Goal: Register for event/course: Register for event/course

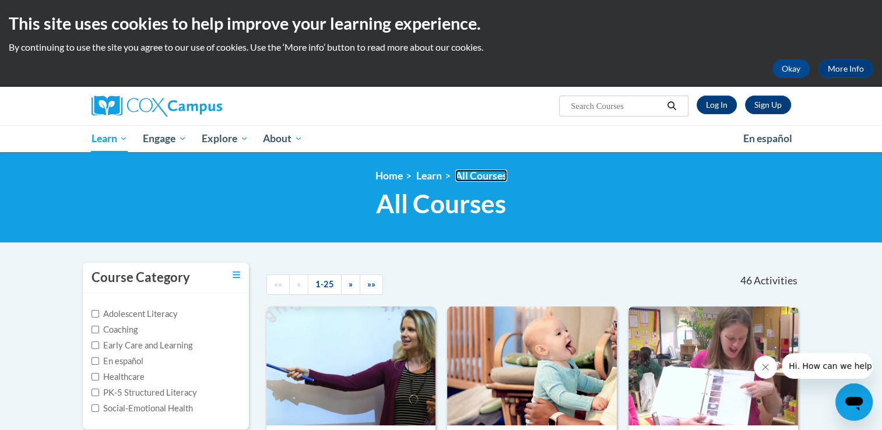
click at [482, 174] on link "All Courses" at bounding box center [481, 176] width 52 height 12
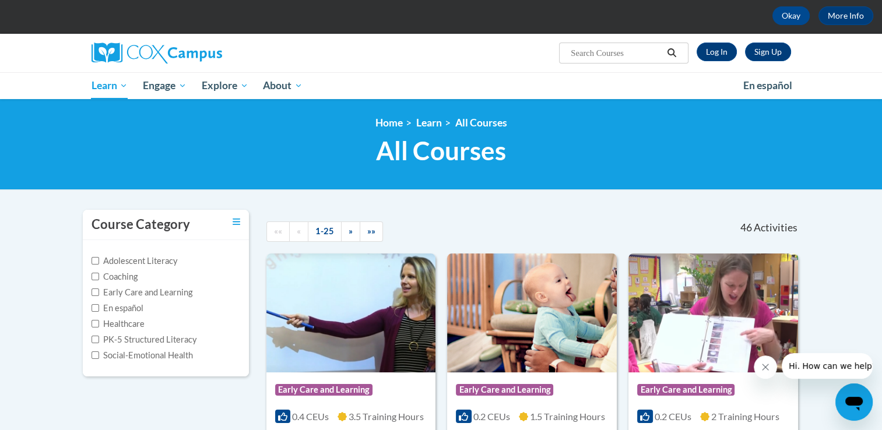
scroll to position [41, 0]
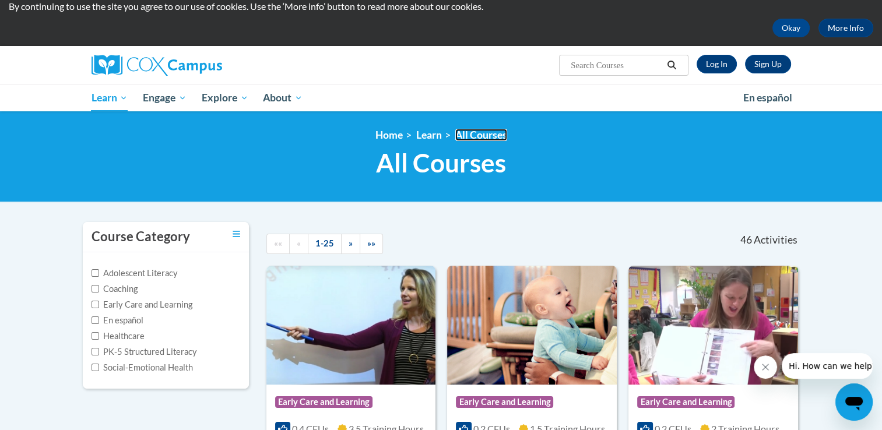
click at [481, 131] on link "All Courses" at bounding box center [481, 135] width 52 height 12
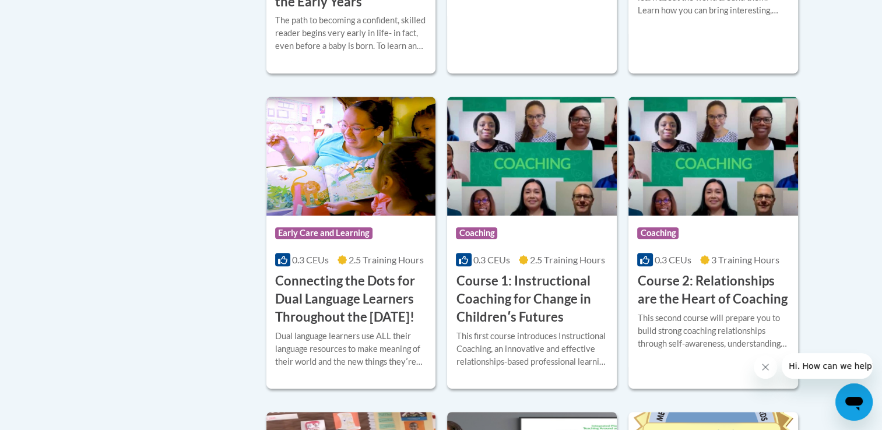
scroll to position [546, 0]
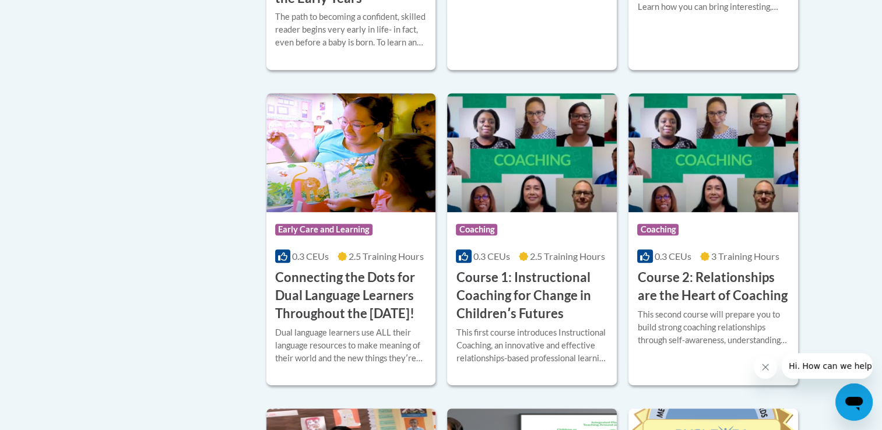
drag, startPoint x: 863, startPoint y: 95, endPoint x: 823, endPoint y: 100, distance: 40.5
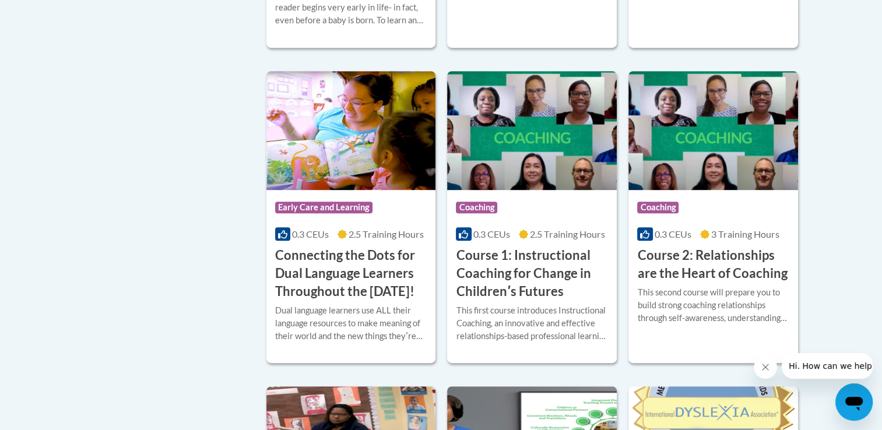
scroll to position [572, 0]
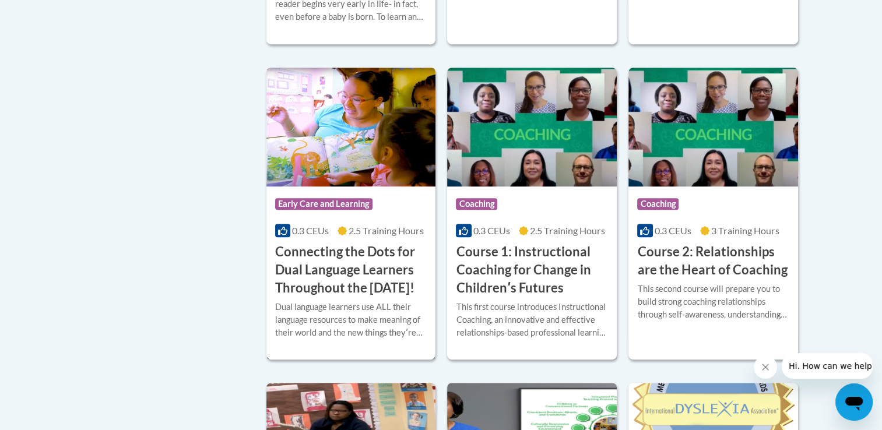
click at [368, 155] on img at bounding box center [351, 127] width 170 height 119
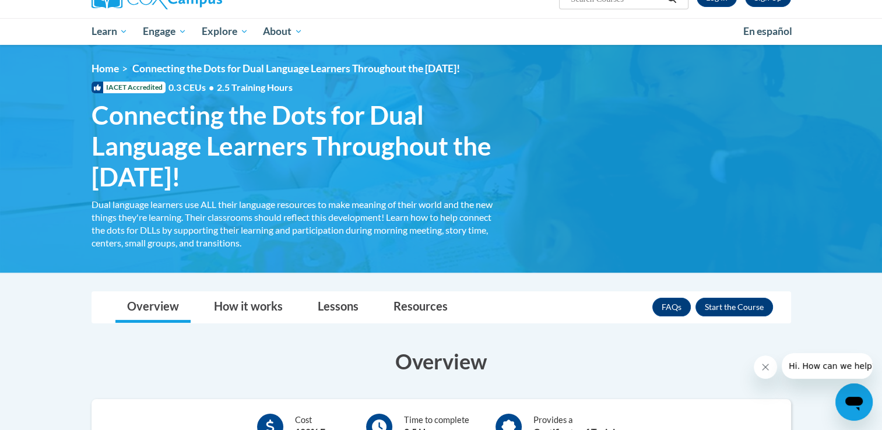
scroll to position [98, 0]
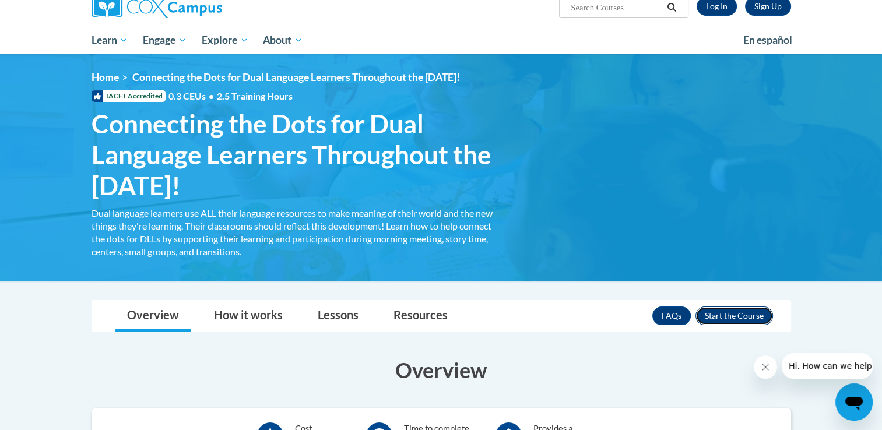
click at [746, 314] on button "Enroll" at bounding box center [733, 315] width 77 height 19
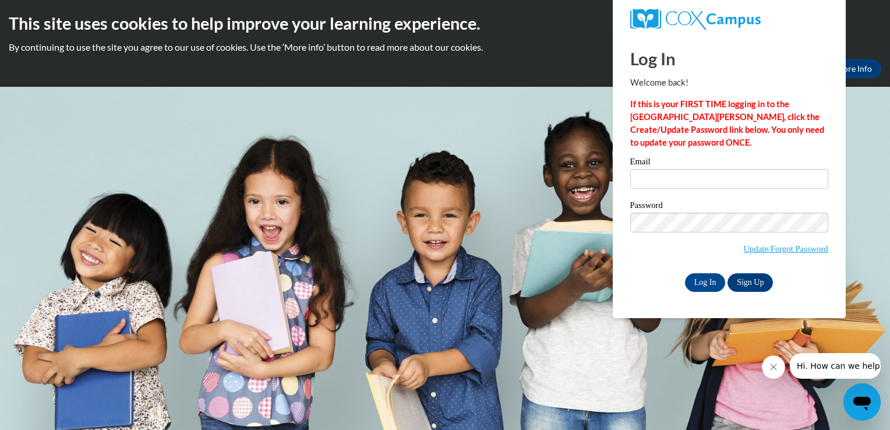
click at [615, 44] on div "Log In Welcome back! If this is your FIRST TIME logging in to the [GEOGRAPHIC_D…" at bounding box center [729, 176] width 251 height 283
click at [571, 50] on p "By continuing to use the site you agree to our use of cookies. Use the ‘More in…" at bounding box center [445, 47] width 873 height 13
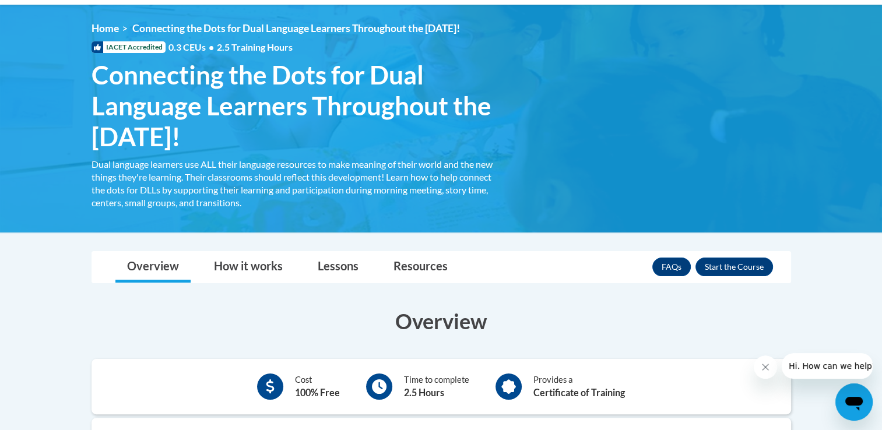
scroll to position [131, 0]
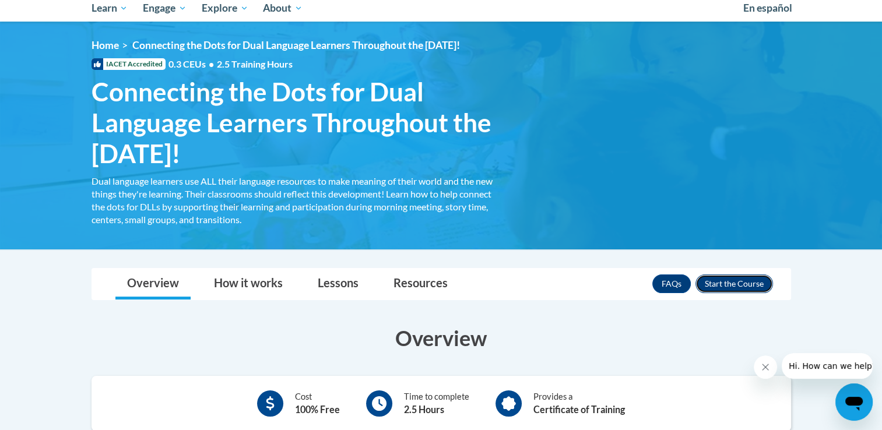
click at [718, 283] on button "Enroll" at bounding box center [733, 283] width 77 height 19
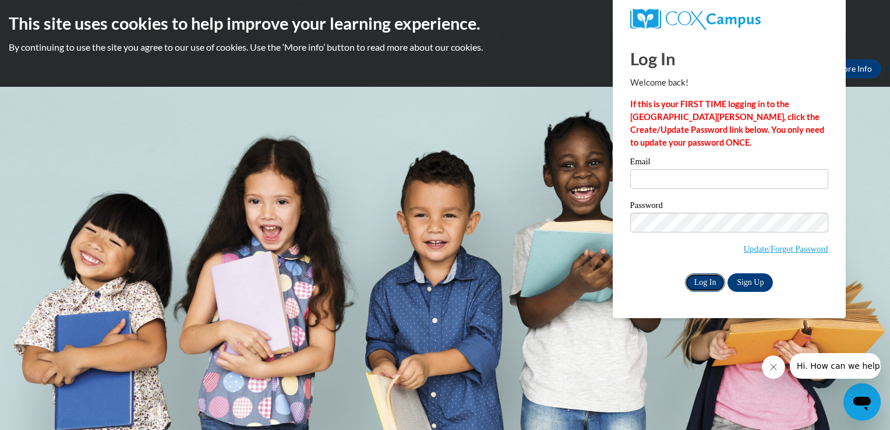
click at [710, 284] on input "Log In" at bounding box center [705, 282] width 41 height 19
click at [764, 283] on link "Sign Up" at bounding box center [750, 282] width 45 height 19
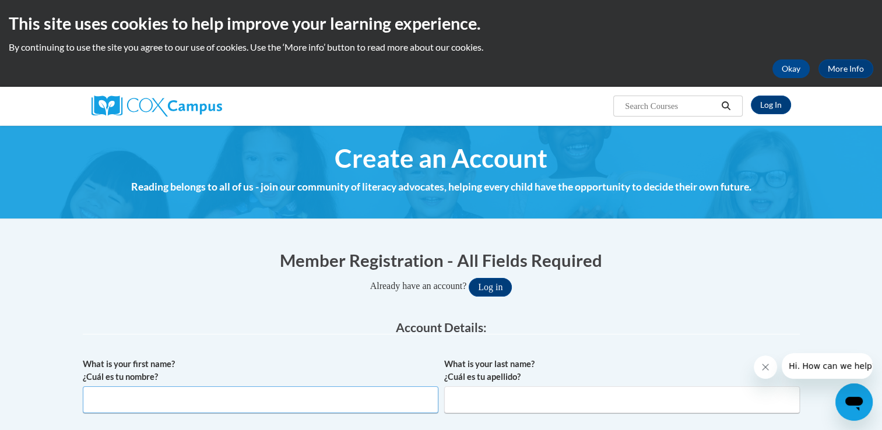
click at [262, 407] on input "What is your first name? ¿Cuál es tu nombre?" at bounding box center [260, 399] width 355 height 27
type input "Rocio"
type input "Hernandez Lara"
type input "rocio.hernandezlara@bostonabcd.org"
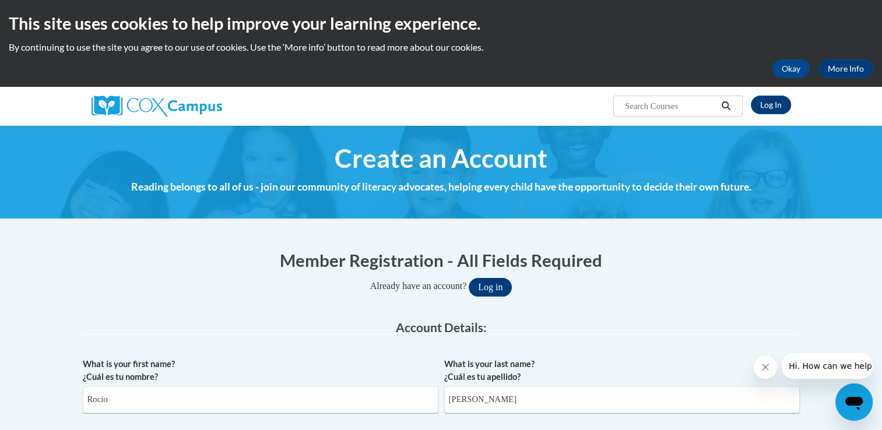
type input "rocio.hernandezlara@bostonabcd.org"
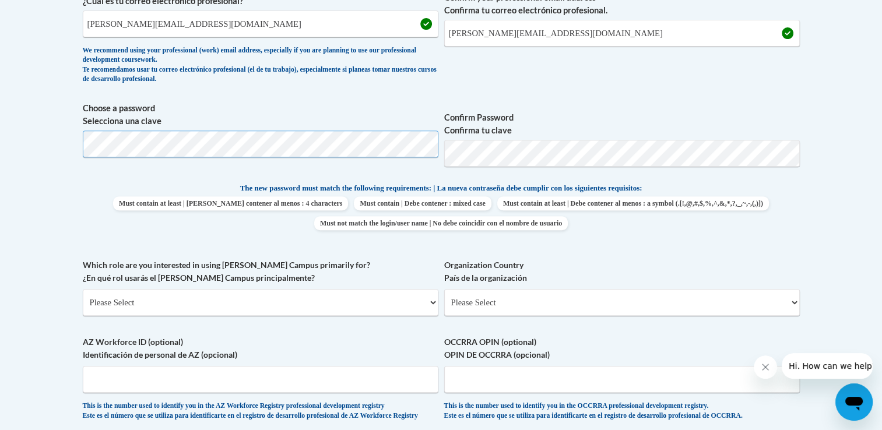
scroll to position [457, 0]
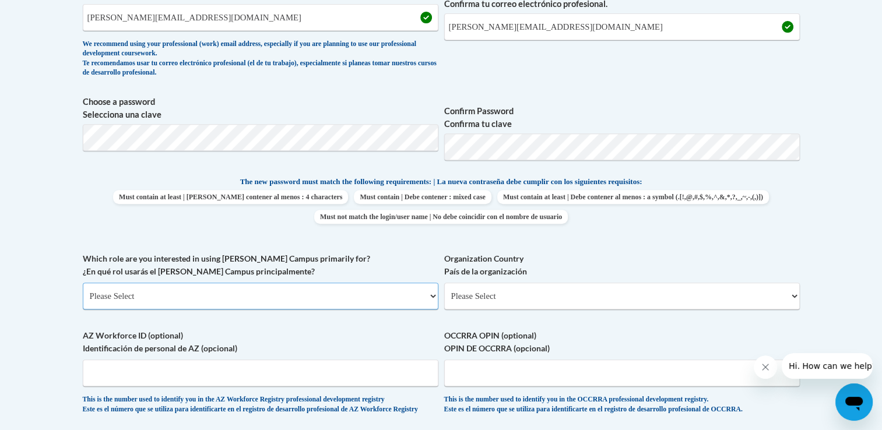
click at [188, 302] on select "Please Select College/University | Colegio/Universidad Community/Nonprofit Part…" at bounding box center [260, 296] width 355 height 27
select select "fbf2d438-af2f-41f8-98f1-81c410e29de3"
click at [83, 283] on select "Please Select College/University | Colegio/Universidad Community/Nonprofit Part…" at bounding box center [260, 296] width 355 height 27
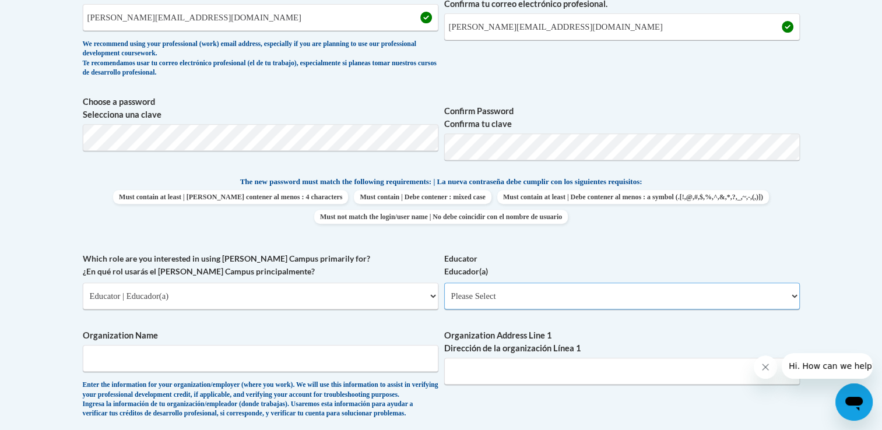
click at [496, 290] on select "Please Select Early Learning/Daycare Teacher/Family Home Care Provider | Maestr…" at bounding box center [621, 296] width 355 height 27
click at [535, 329] on label "Organization Address Line 1 Dirección de la organización Línea 1" at bounding box center [621, 342] width 355 height 26
click at [535, 358] on input "Organization Address Line 1 Dirección de la organización Línea 1" at bounding box center [621, 371] width 355 height 27
click at [524, 290] on select "Please Select Early Learning/Daycare Teacher/Family Home Care Provider | Maestr…" at bounding box center [621, 296] width 355 height 27
select select "5e2af403-4f2c-4e49-a02f-103e55d7b75b"
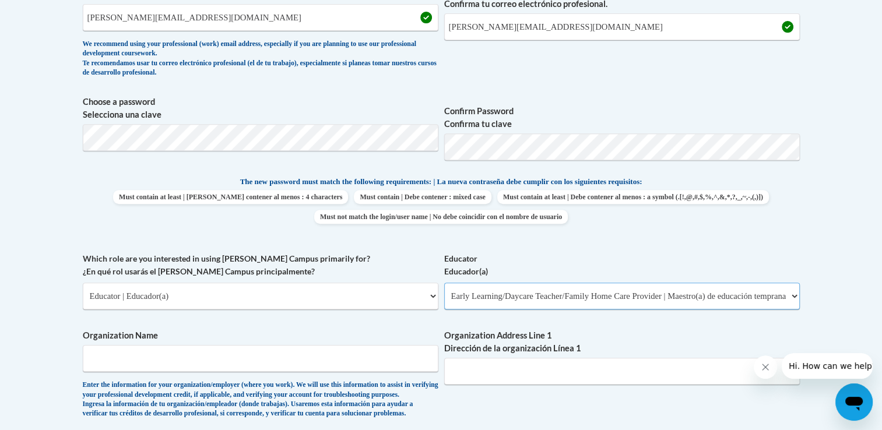
click at [444, 283] on select "Please Select Early Learning/Daycare Teacher/Family Home Care Provider | Maestr…" at bounding box center [621, 296] width 355 height 27
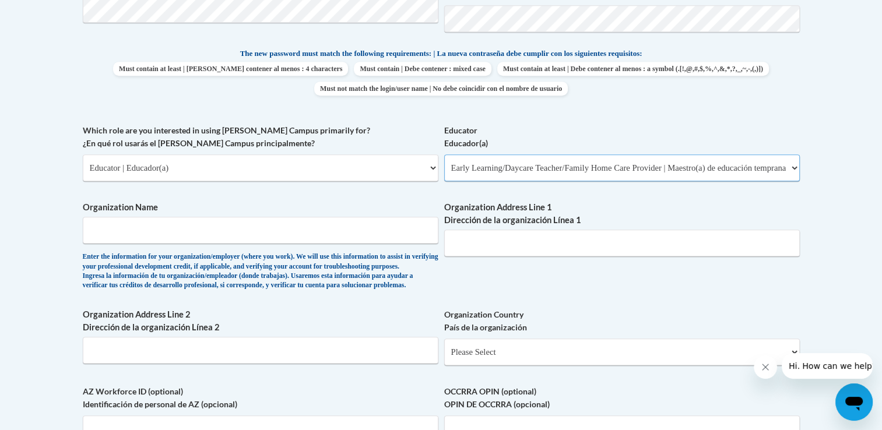
scroll to position [590, 0]
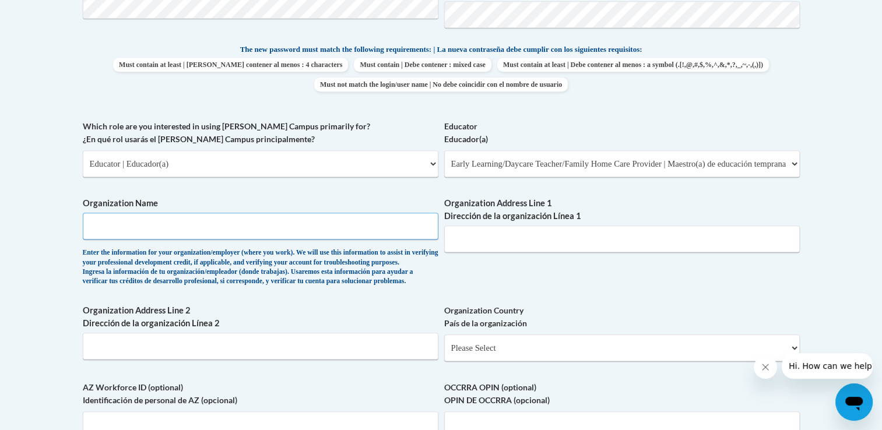
click at [181, 225] on input "Organization Name" at bounding box center [260, 226] width 355 height 27
type input "ABCD"
click at [480, 234] on input "Organization Address Line 1 Dirección de la organización Línea 1" at bounding box center [621, 238] width 355 height 27
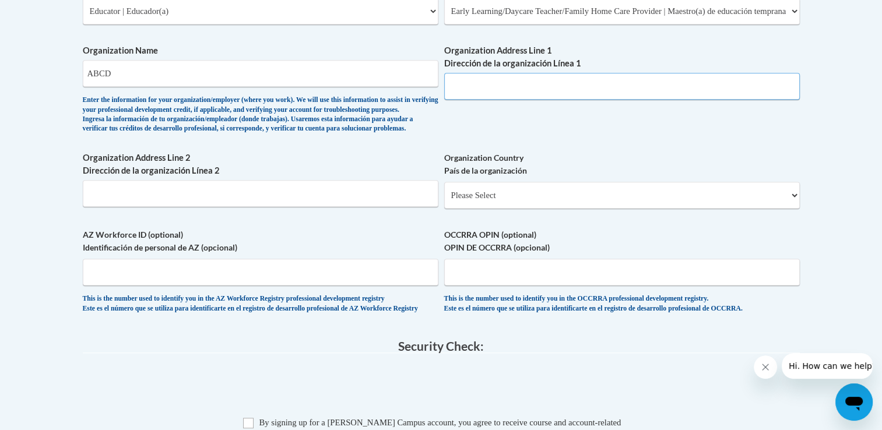
scroll to position [736, 0]
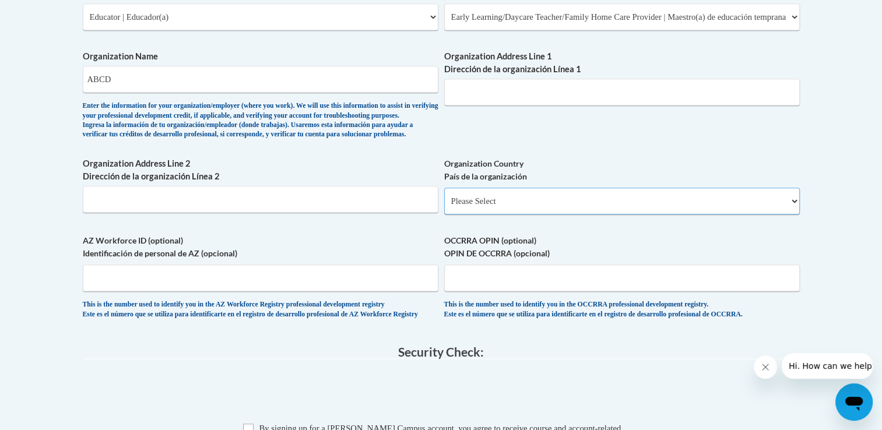
click at [464, 214] on select "Please Select United States | Estados Unidos Outside of the United States | Fue…" at bounding box center [621, 201] width 355 height 27
select select "ad49bcad-a171-4b2e-b99c-48b446064914"
click at [444, 206] on select "Please Select United States | Estados Unidos Outside of the United States | Fue…" at bounding box center [621, 201] width 355 height 27
select select
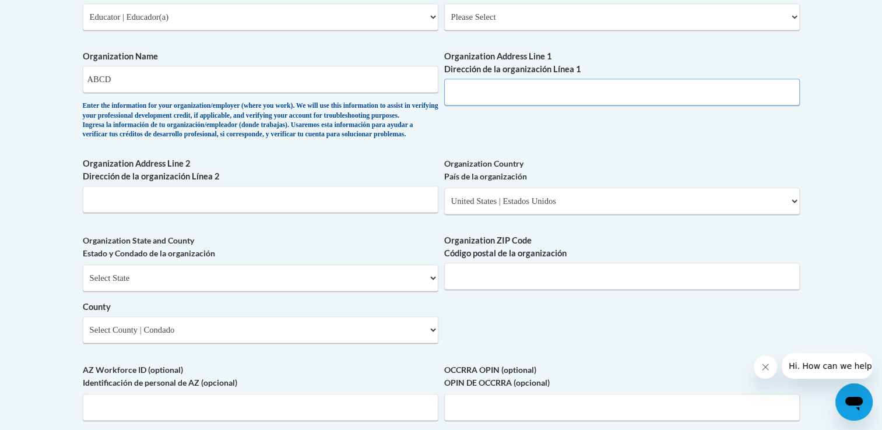
click at [497, 98] on input "Organization Address Line 1 Dirección de la organización Línea 1" at bounding box center [621, 92] width 355 height 27
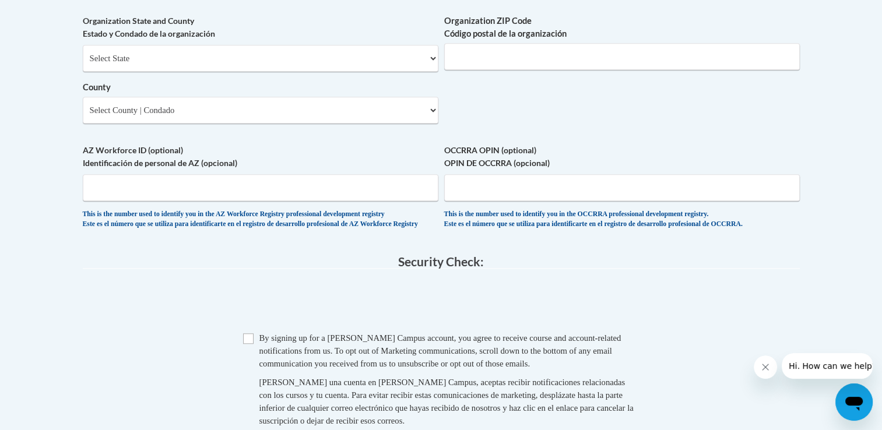
scroll to position [958, 0]
type input "198 geneva ave dorchester ma 02125"
click at [304, 70] on select "Select State Alabama Alaska Arizona Arkansas California Colorado Connecticut De…" at bounding box center [260, 56] width 355 height 27
select select "Massachusetts"
click at [83, 62] on select "Select State Alabama Alaska Arizona Arkansas California Colorado Connecticut De…" at bounding box center [260, 56] width 355 height 27
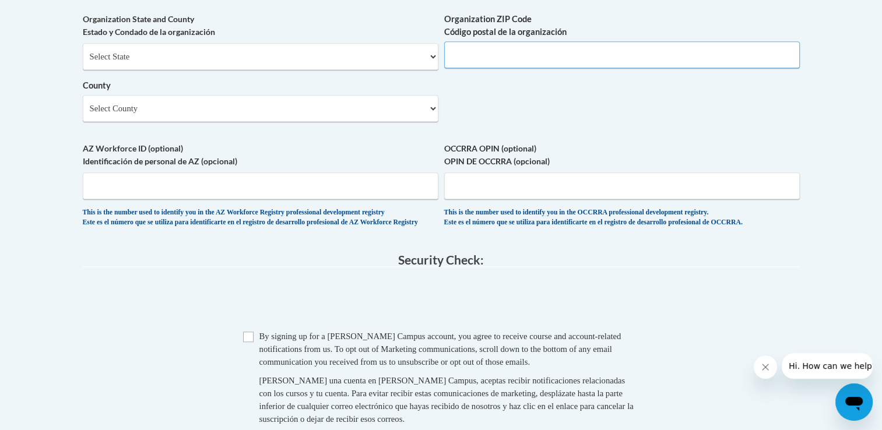
click at [647, 66] on input "Organization ZIP Code Código postal de la organización" at bounding box center [621, 54] width 355 height 27
type input "02125"
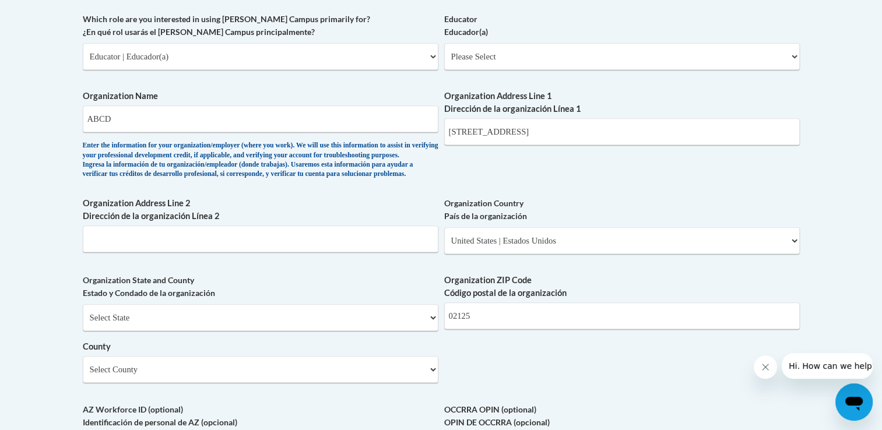
scroll to position [665, 0]
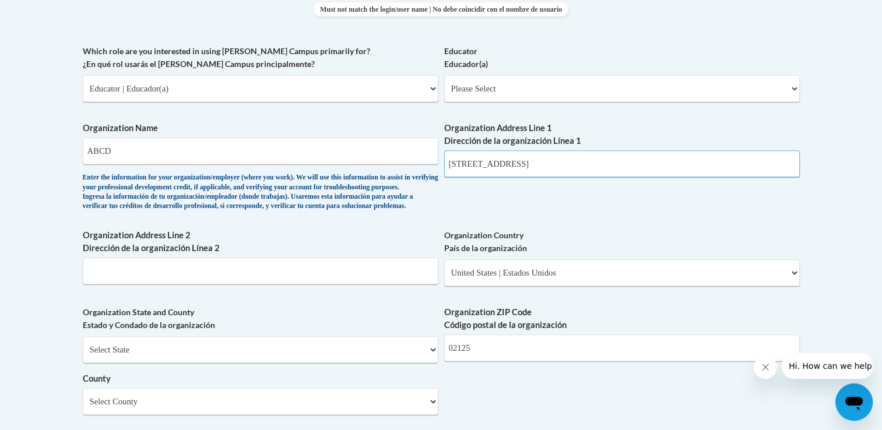
click at [592, 165] on input "198 geneva ave dorchester ma 02125" at bounding box center [621, 163] width 355 height 27
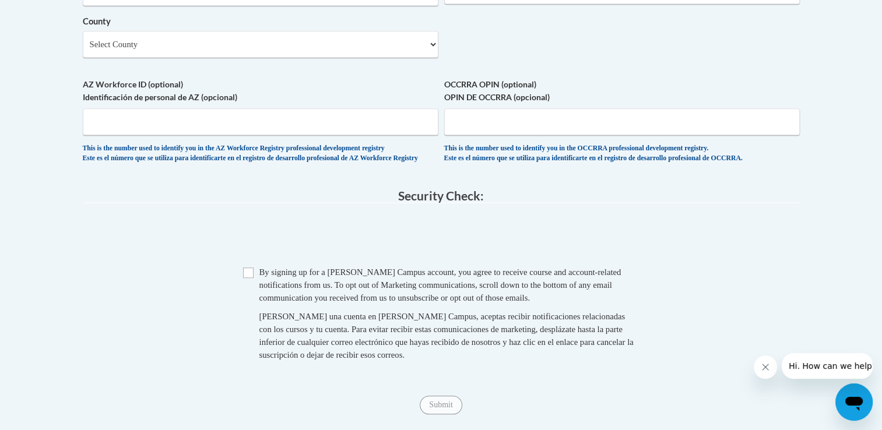
scroll to position [1028, 0]
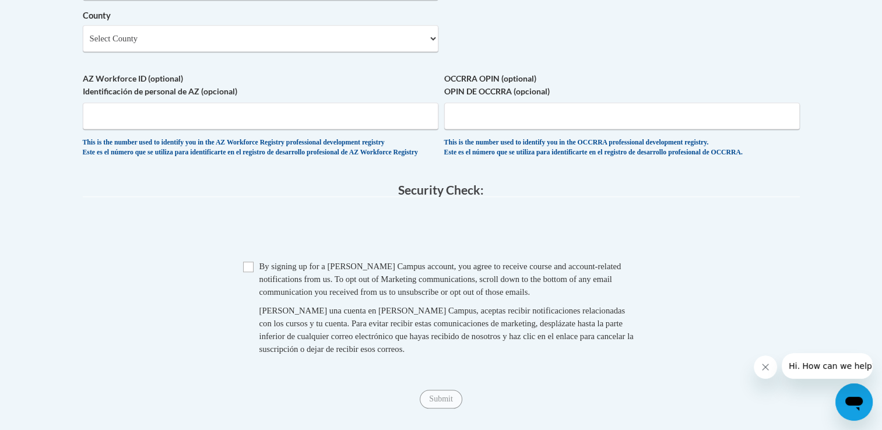
type input "198 Geneva Ave"
click at [248, 272] on input "Checkbox" at bounding box center [248, 267] width 10 height 10
checkbox input "true"
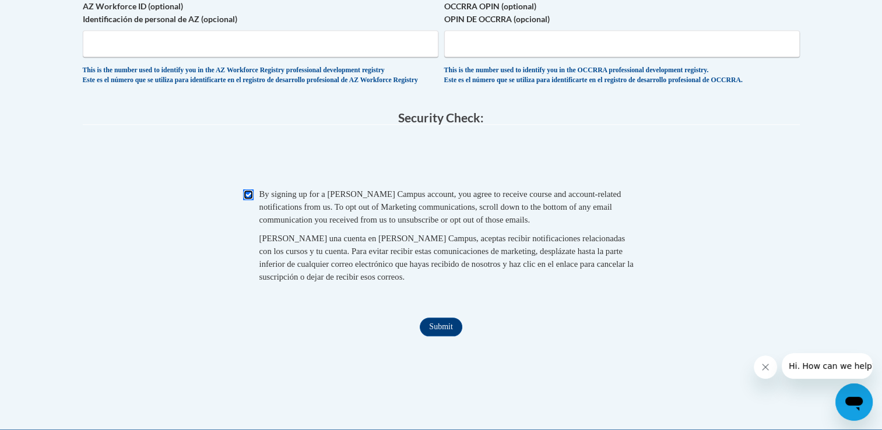
scroll to position [1165, 0]
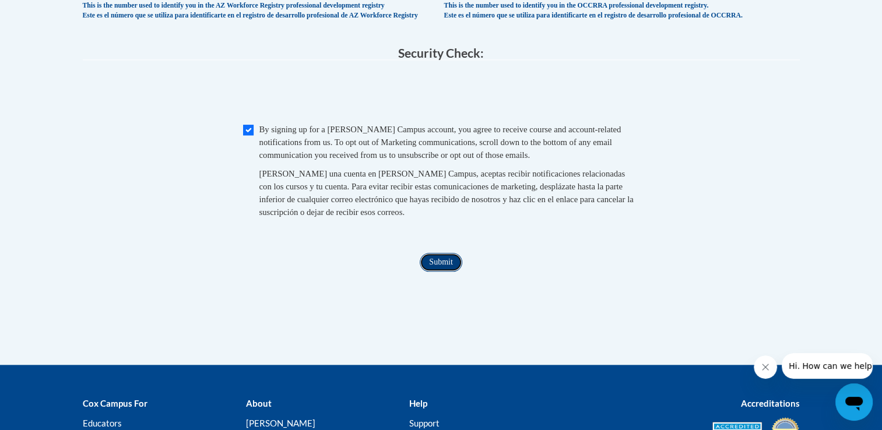
click at [438, 271] on input "Submit" at bounding box center [440, 262] width 42 height 19
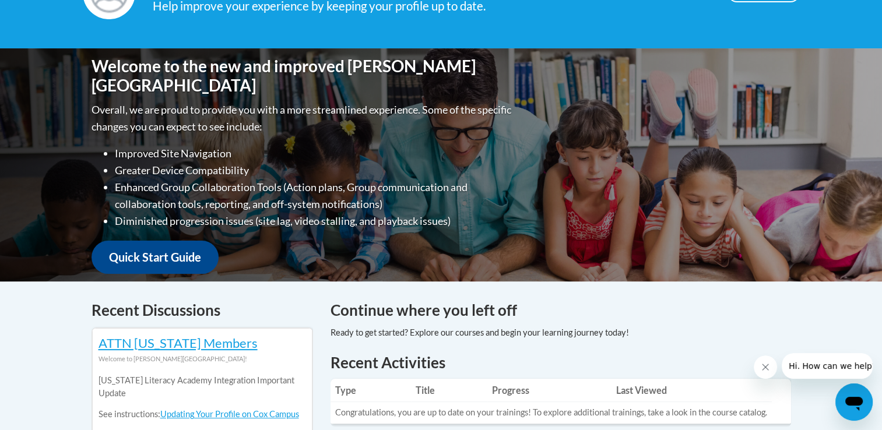
scroll to position [185, 0]
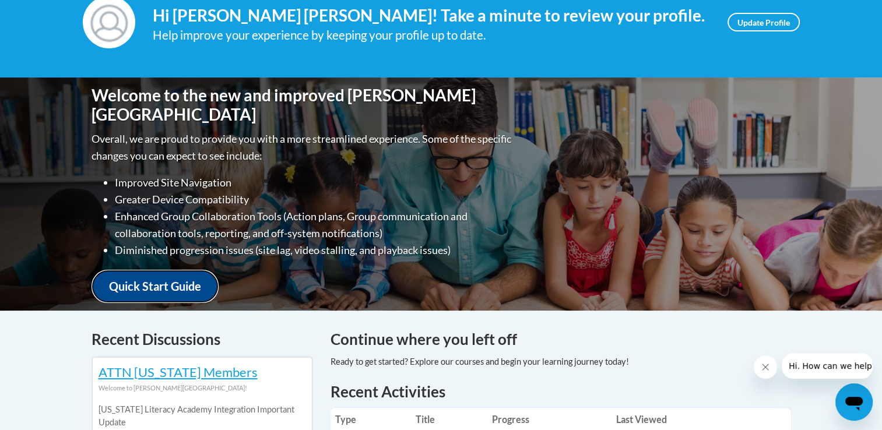
click at [178, 277] on link "Quick Start Guide" at bounding box center [154, 286] width 127 height 33
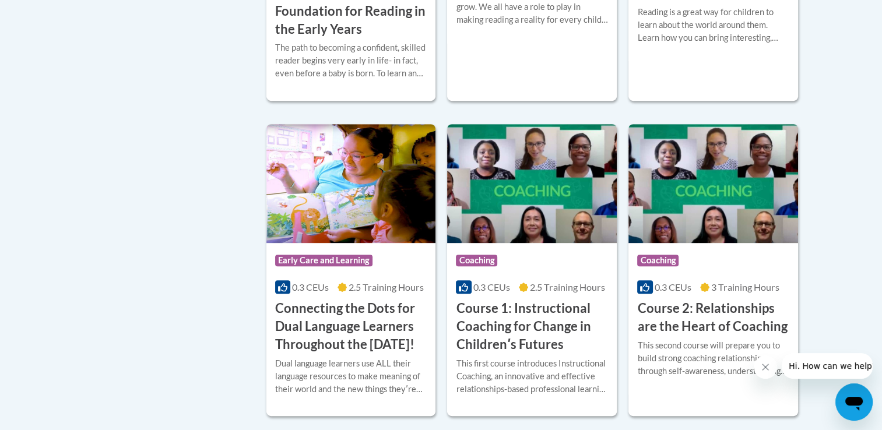
scroll to position [555, 0]
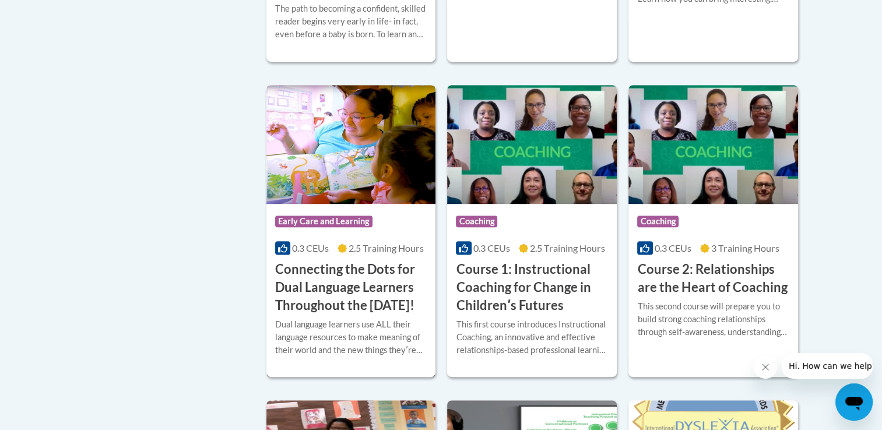
click at [358, 191] on img at bounding box center [351, 144] width 170 height 119
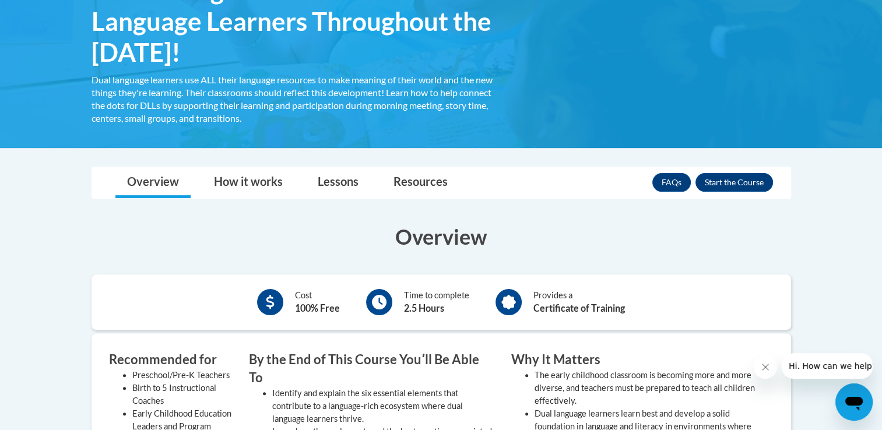
scroll to position [236, 0]
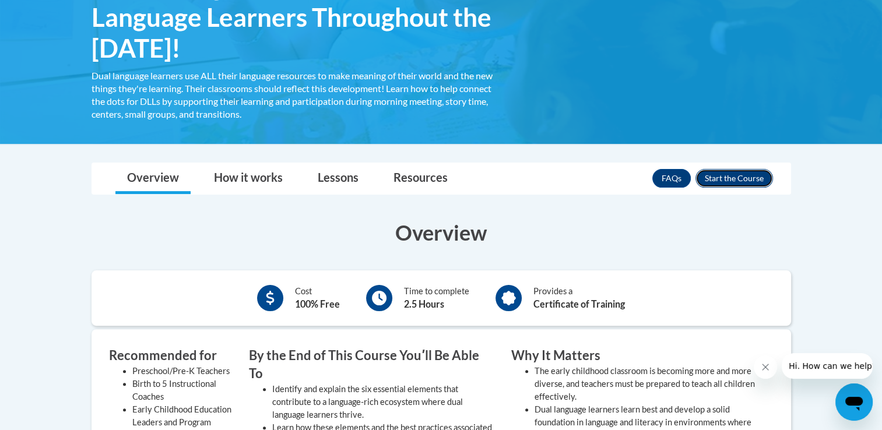
click at [742, 176] on button "Enroll" at bounding box center [733, 178] width 77 height 19
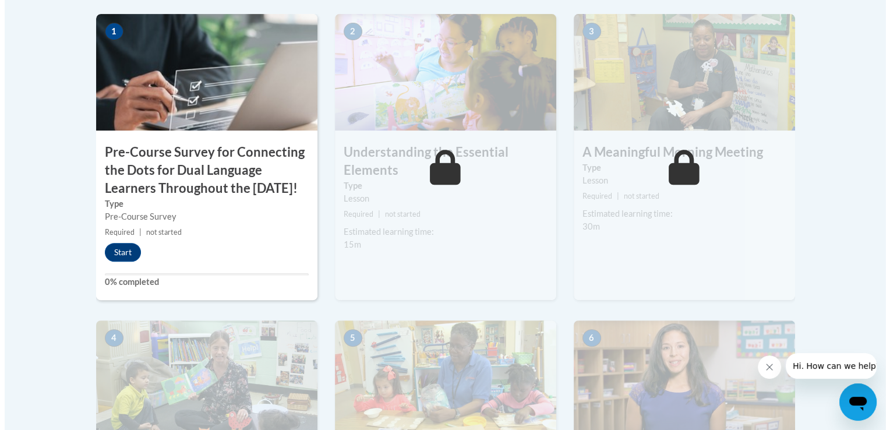
scroll to position [447, 0]
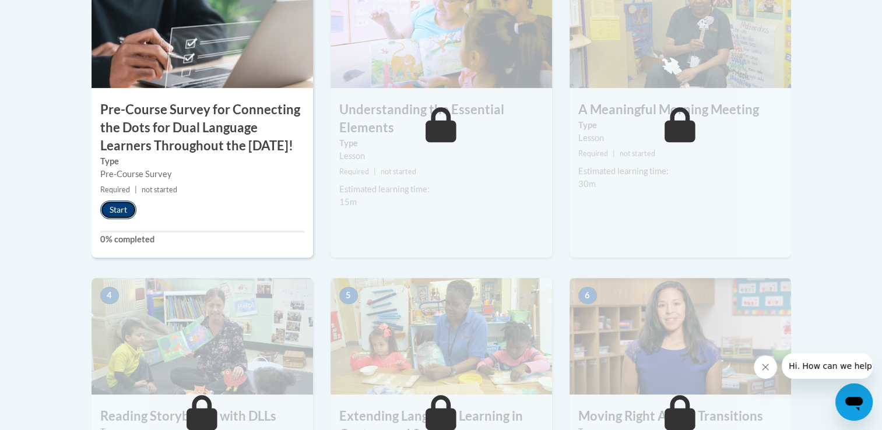
click at [118, 219] on button "Start" at bounding box center [118, 209] width 36 height 19
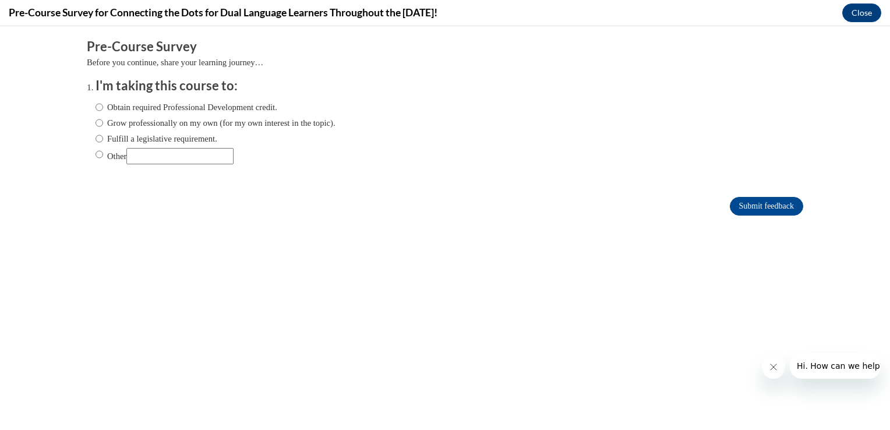
scroll to position [0, 0]
click at [96, 104] on input "Obtain required Professional Development credit." at bounding box center [100, 107] width 8 height 13
radio input "true"
click at [758, 212] on input "Submit feedback" at bounding box center [766, 206] width 73 height 19
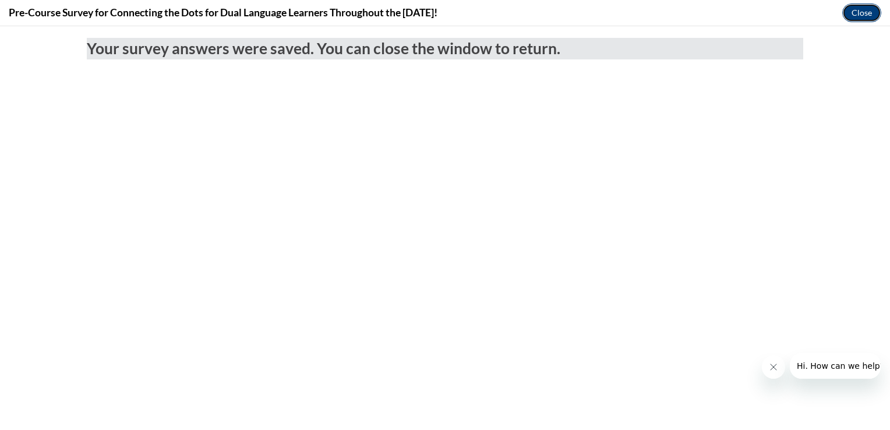
click at [851, 19] on button "Close" at bounding box center [861, 12] width 39 height 19
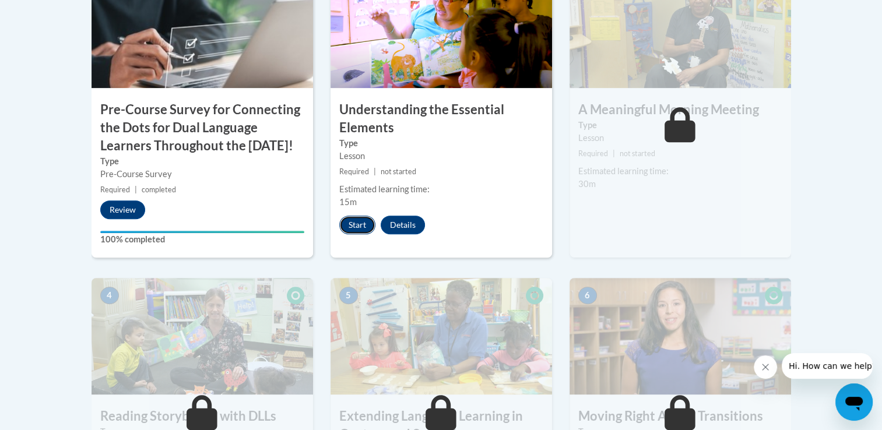
click at [364, 225] on button "Start" at bounding box center [357, 225] width 36 height 19
